Goal: Navigation & Orientation: Find specific page/section

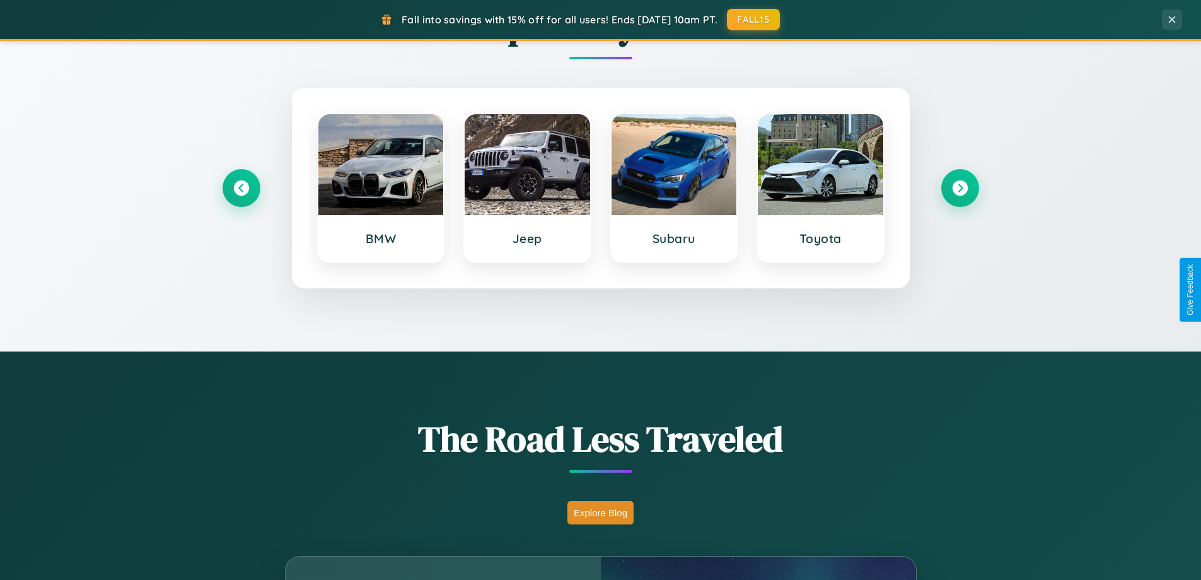
scroll to position [2427, 0]
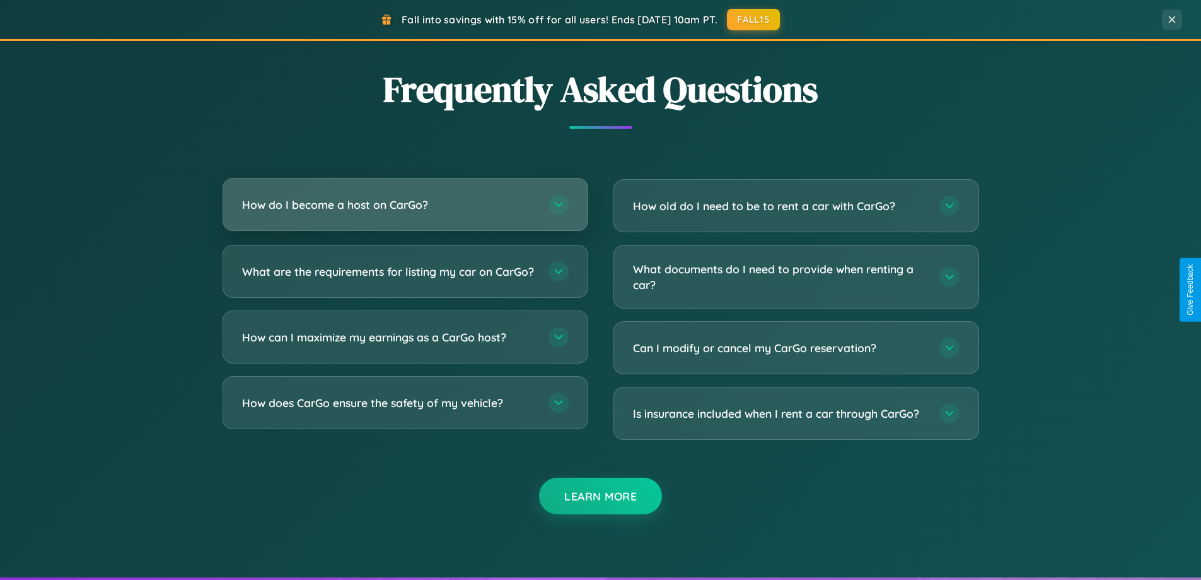
click at [405, 204] on h3 "How do I become a host on CarGo?" at bounding box center [389, 205] width 294 height 16
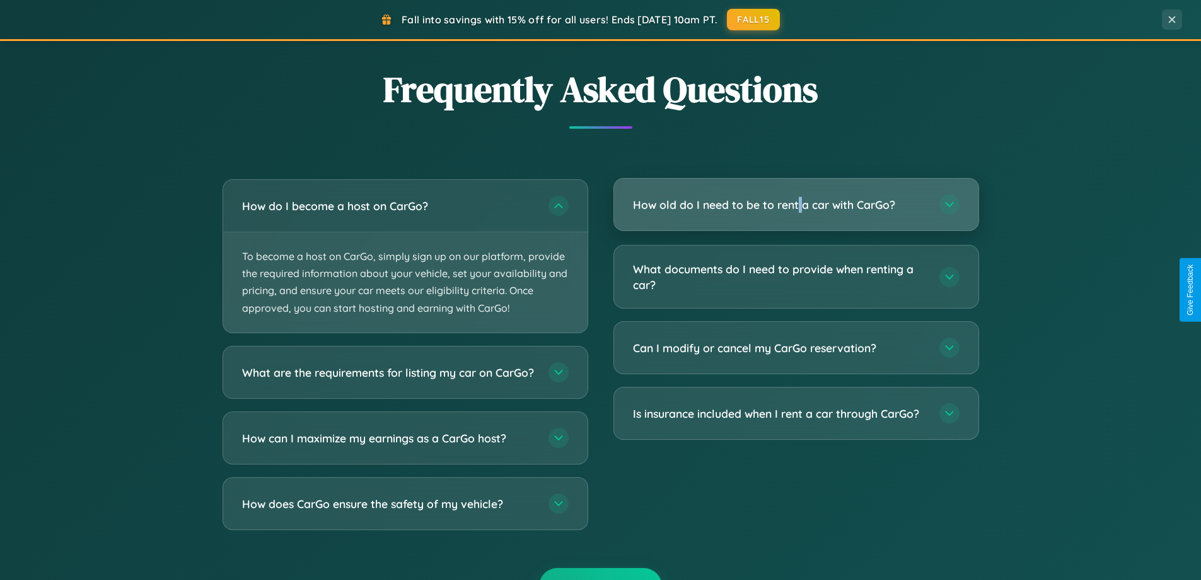
click at [796, 206] on h3 "How old do I need to be to rent a car with CarGo?" at bounding box center [780, 205] width 294 height 16
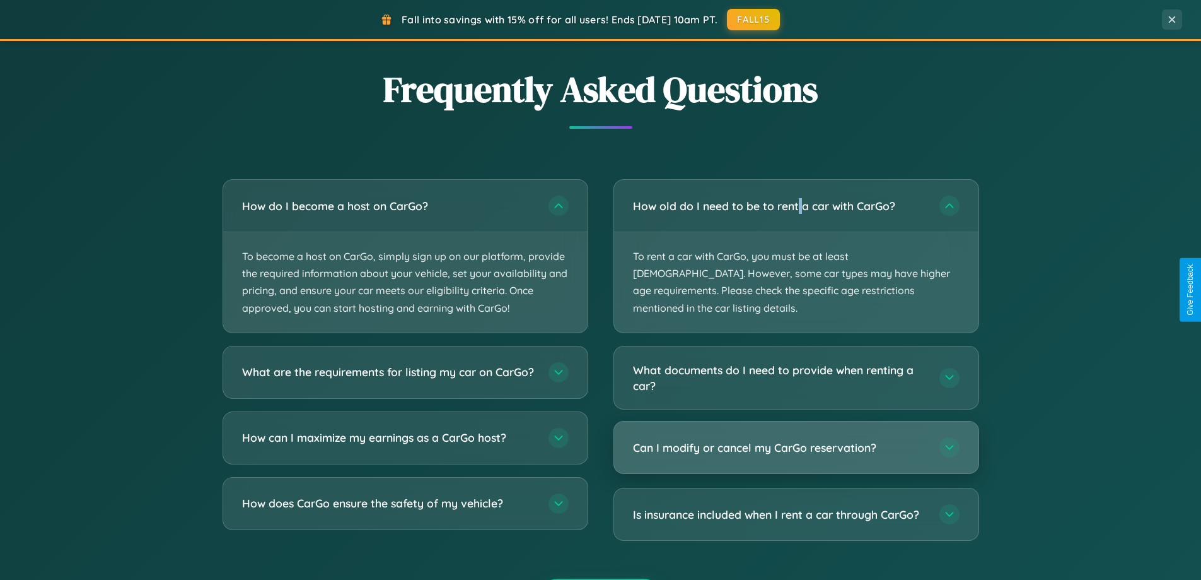
click at [796, 440] on h3 "Can I modify or cancel my CarGo reservation?" at bounding box center [780, 448] width 294 height 16
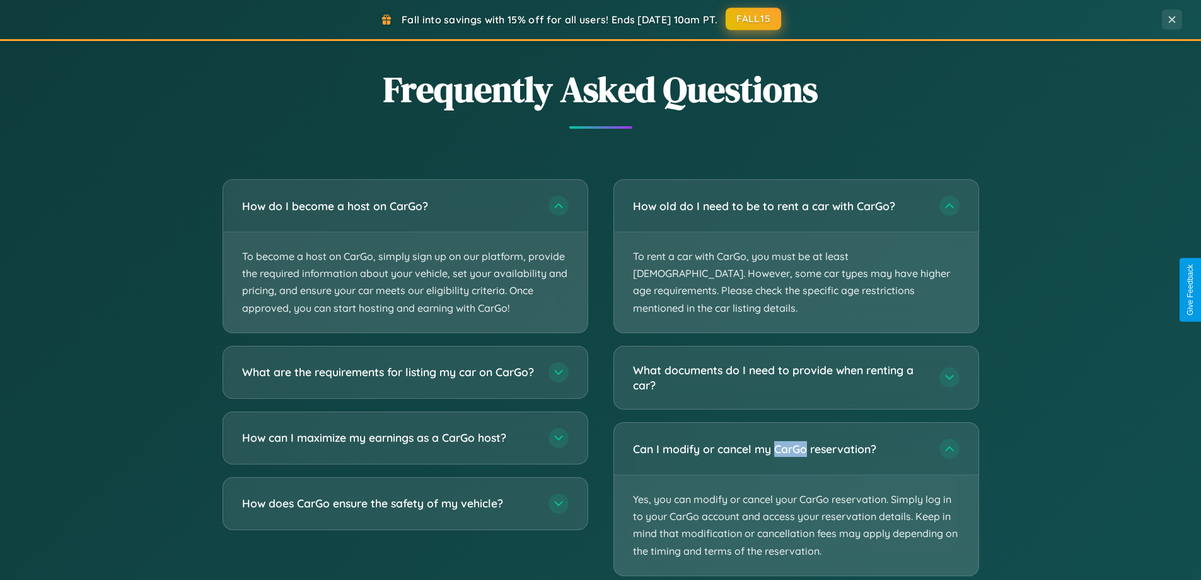
click at [754, 19] on button "FALL15" at bounding box center [753, 19] width 55 height 23
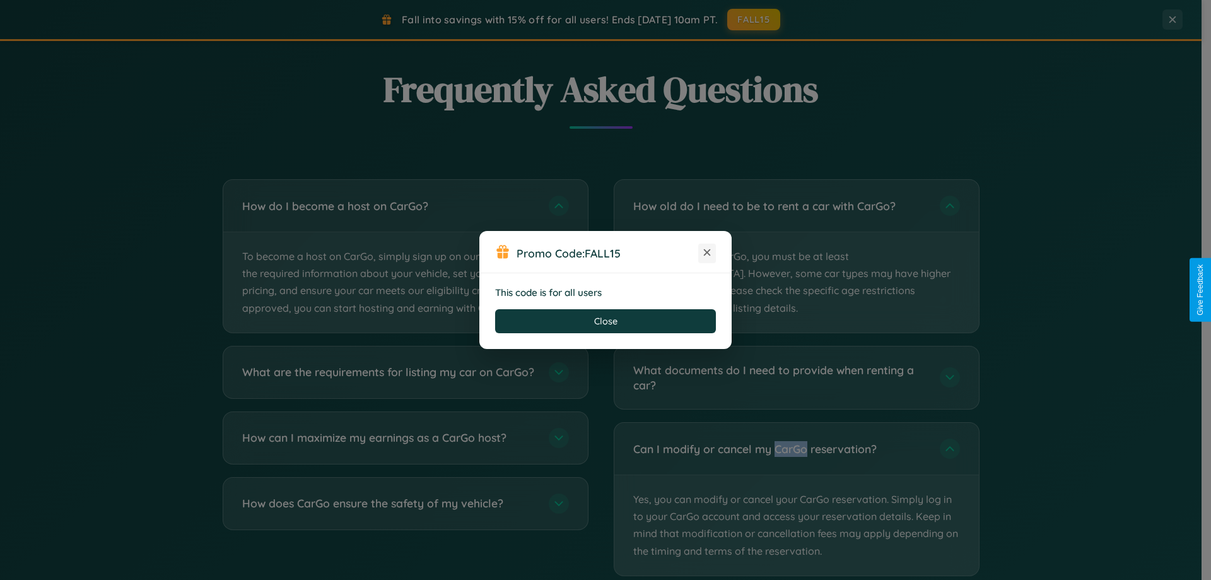
click at [707, 253] on icon at bounding box center [707, 252] width 13 height 13
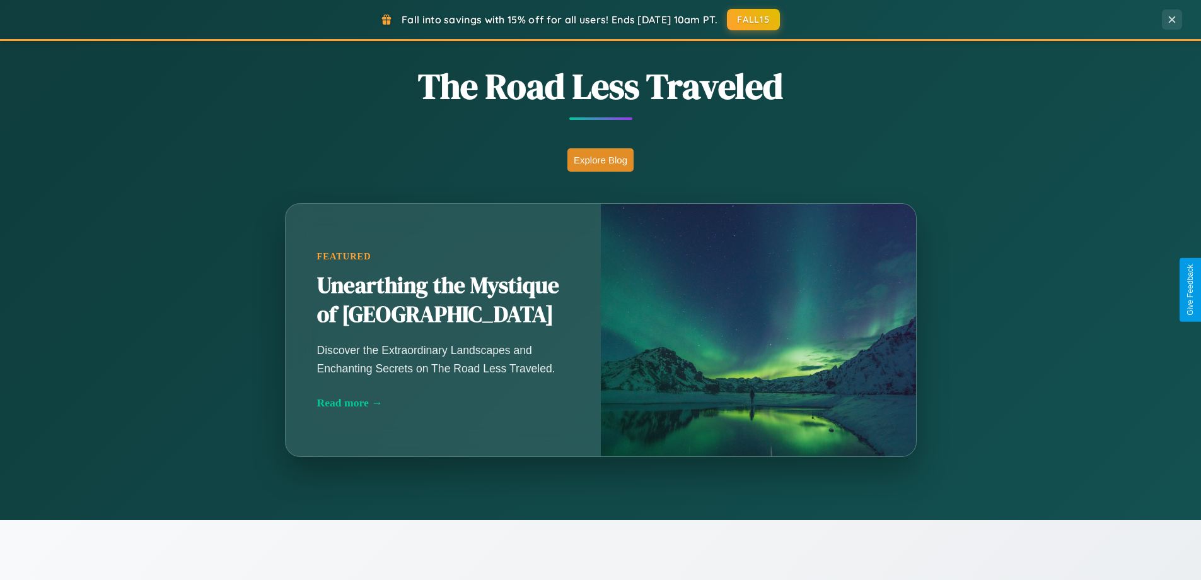
scroll to position [868, 0]
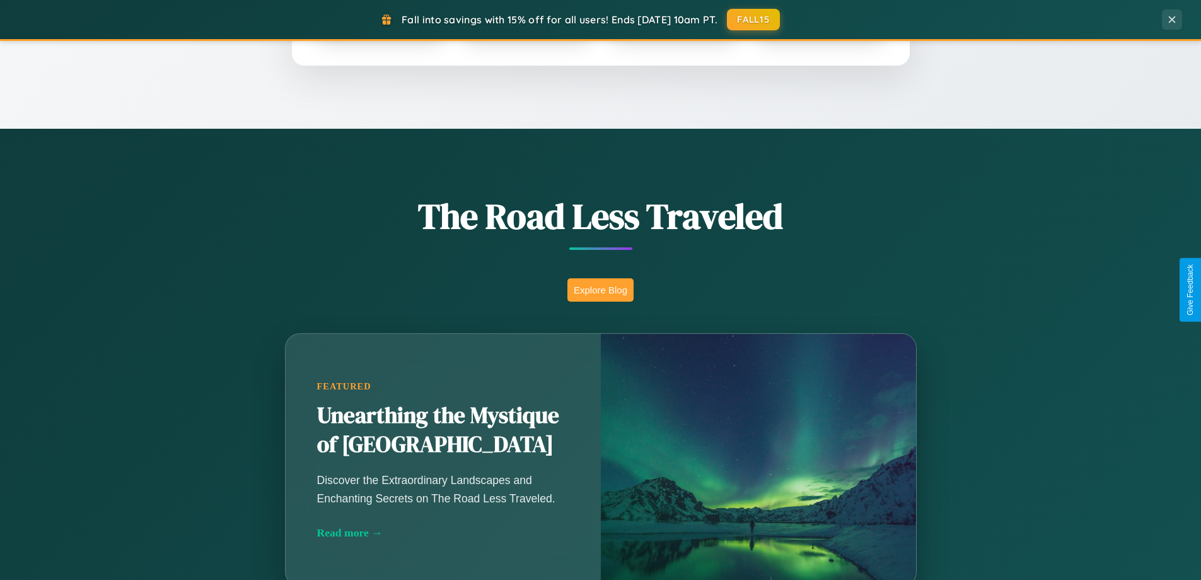
click at [600, 289] on button "Explore Blog" at bounding box center [601, 289] width 66 height 23
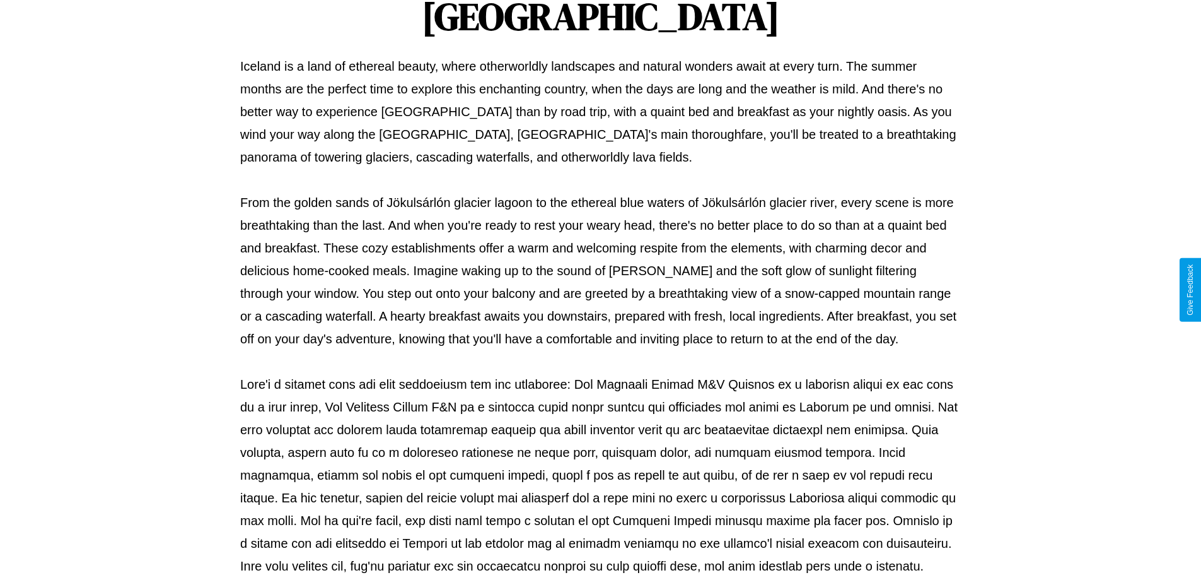
scroll to position [408, 0]
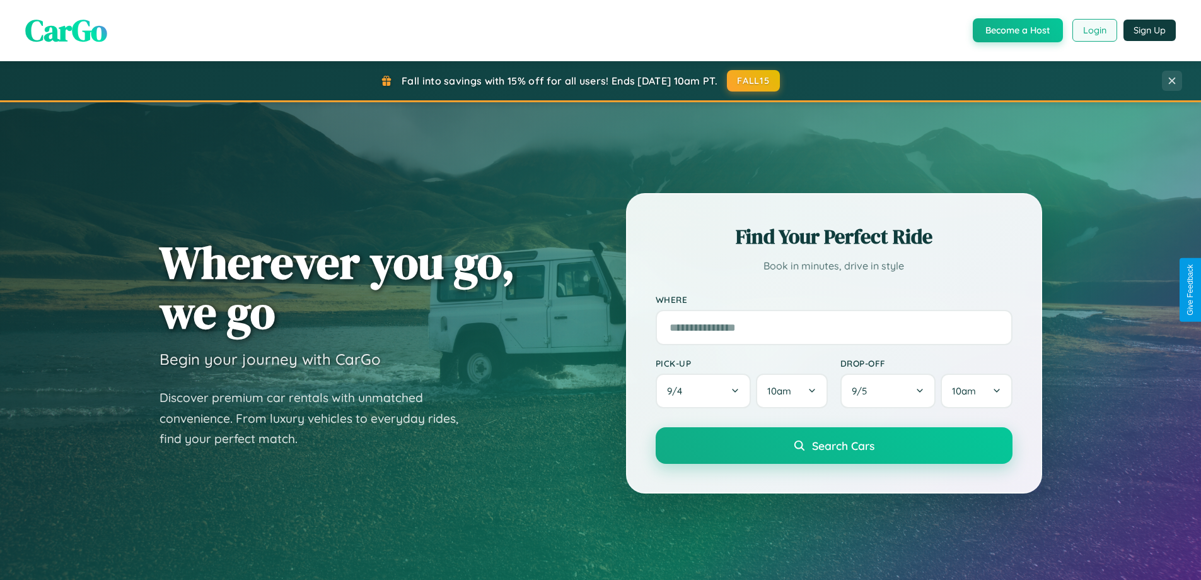
click at [1094, 30] on button "Login" at bounding box center [1095, 30] width 45 height 23
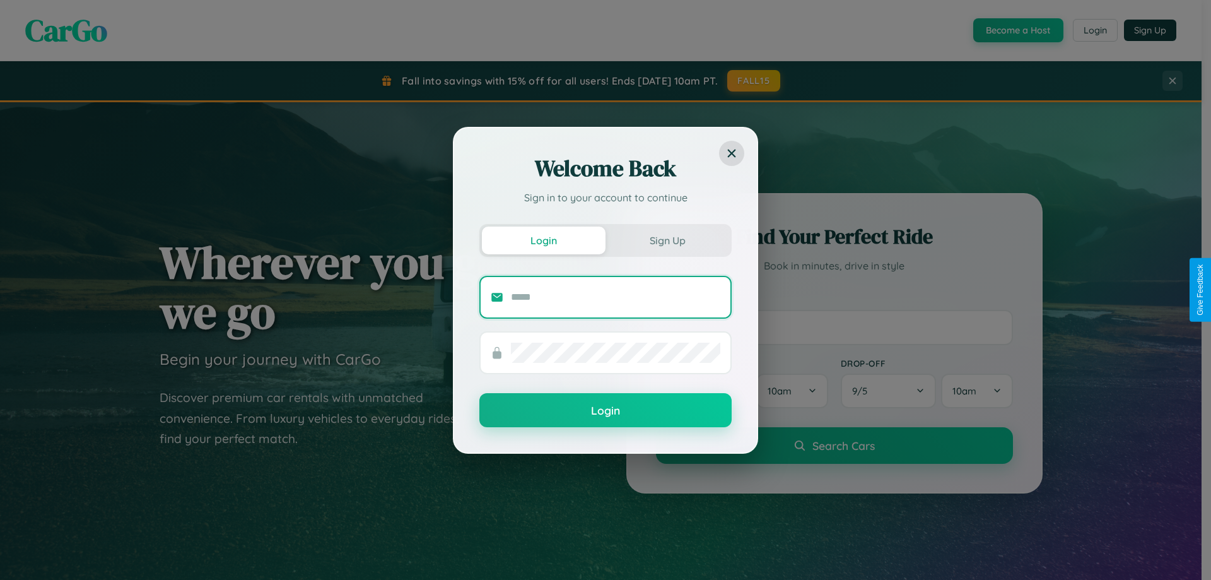
click at [615, 296] on input "text" at bounding box center [615, 297] width 209 height 20
type input "**********"
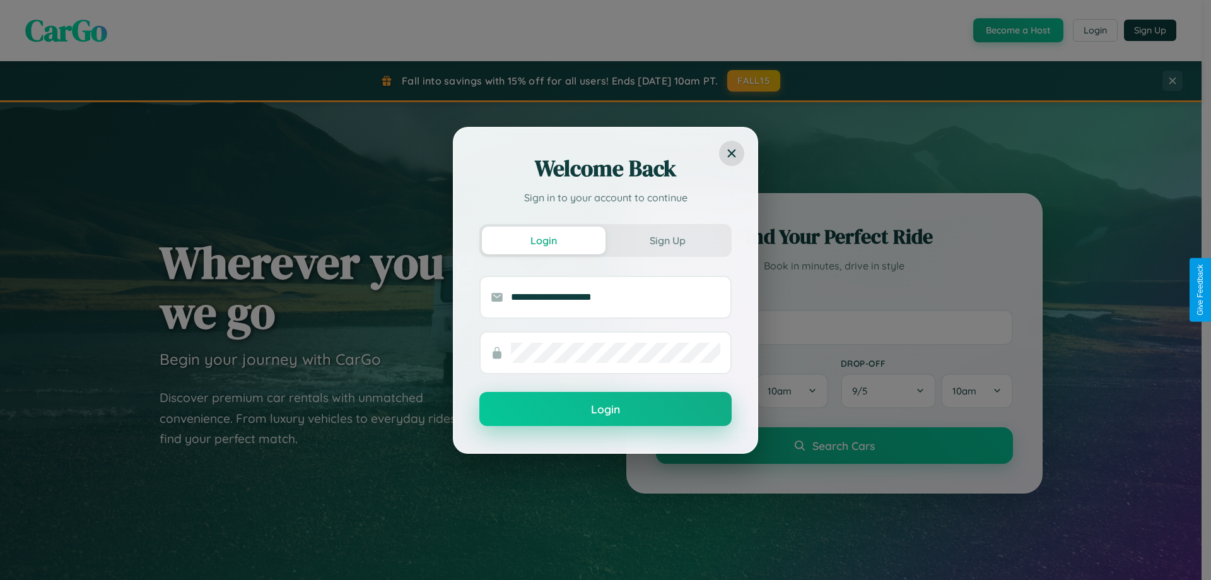
click at [605, 409] on button "Login" at bounding box center [605, 409] width 252 height 34
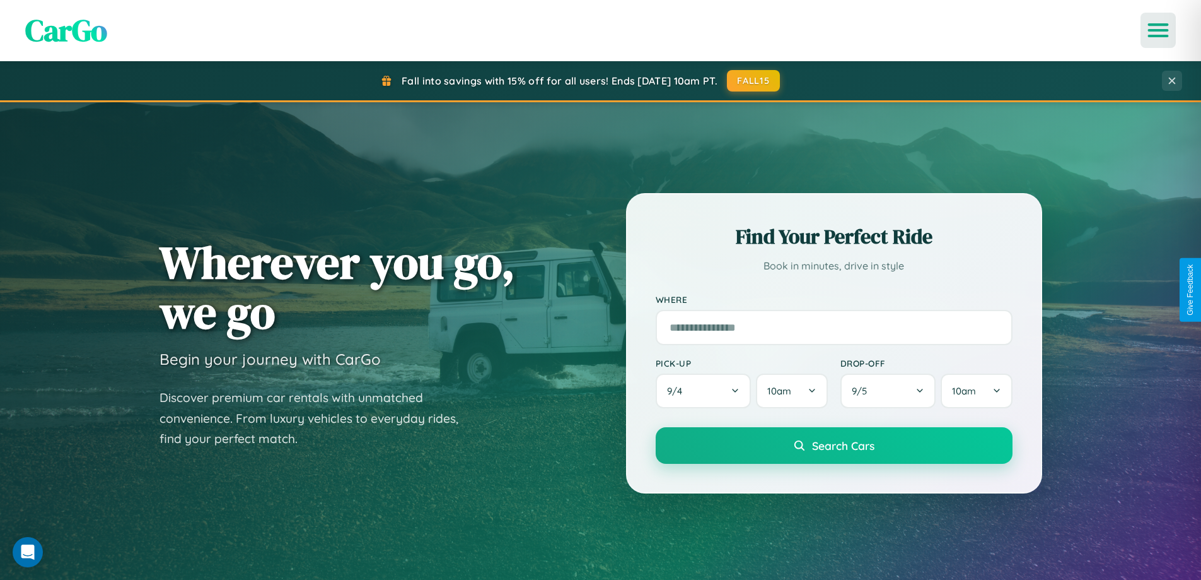
click at [1158, 30] on icon "Open menu" at bounding box center [1159, 30] width 18 height 11
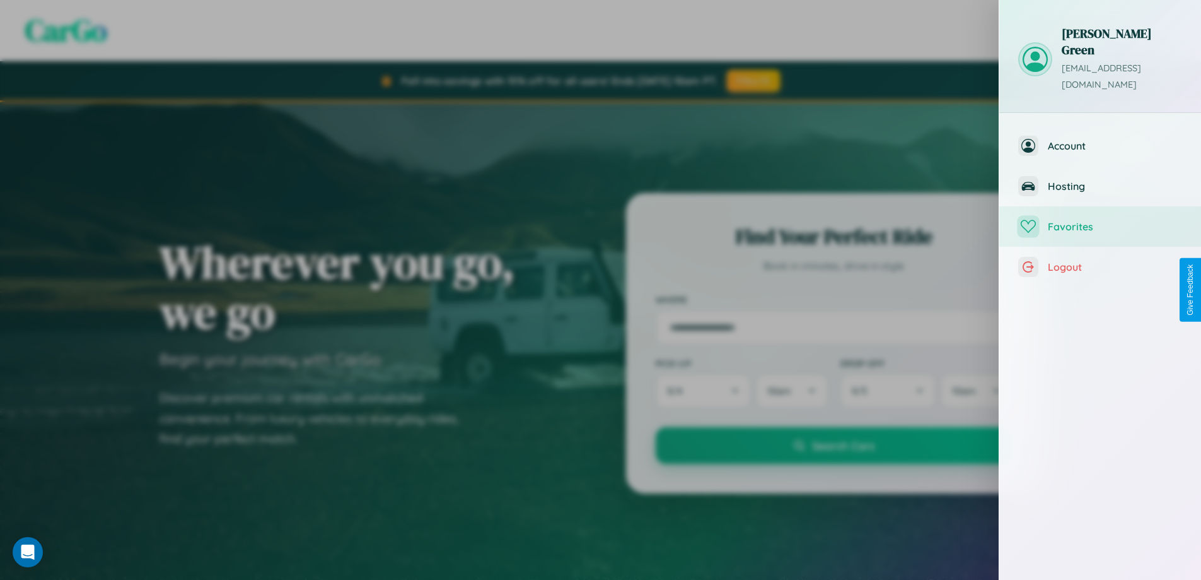
click at [1100, 220] on span "Favorites" at bounding box center [1115, 226] width 134 height 13
